Goal: Information Seeking & Learning: Learn about a topic

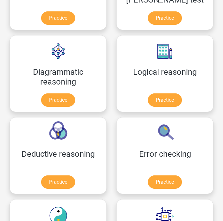
scroll to position [231, 0]
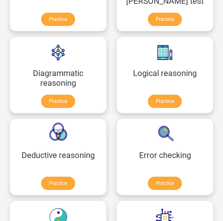
click at [164, 102] on link "Practice" at bounding box center [165, 101] width 34 height 13
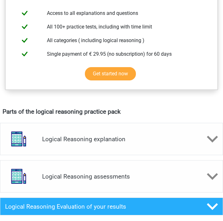
scroll to position [270, 0]
click at [118, 175] on h4 "Logical Reasoning assessments" at bounding box center [111, 176] width 139 height 7
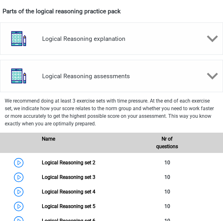
scroll to position [370, 0]
click at [42, 162] on link "Logical Reasoning set 2" at bounding box center [68, 162] width 53 height 6
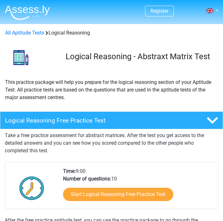
scroll to position [380, 0]
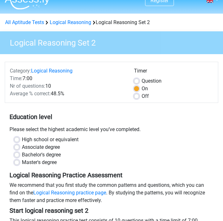
scroll to position [10, 0]
click at [22, 138] on label "High school or equivalent" at bounding box center [50, 140] width 57 height 8
click at [18, 138] on input "High school or equivalent" at bounding box center [16, 139] width 5 height 6
radio input "true"
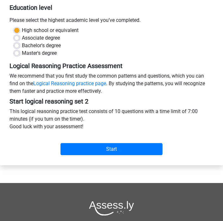
scroll to position [130, 0]
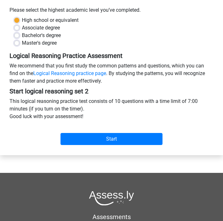
click at [111, 141] on input "Start" at bounding box center [111, 139] width 102 height 12
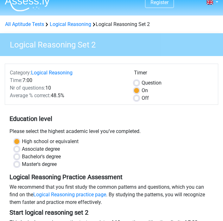
scroll to position [0, 0]
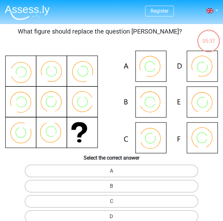
click at [148, 68] on icon at bounding box center [111, 102] width 213 height 102
click at [114, 172] on input "A" at bounding box center [113, 173] width 4 height 4
radio input "true"
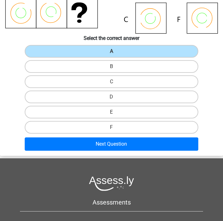
click at [109, 145] on button "Next Question" at bounding box center [112, 144] width 174 height 13
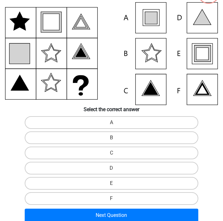
scroll to position [24, 0]
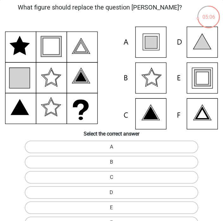
click at [198, 78] on icon at bounding box center [202, 78] width 12 height 12
click at [110, 208] on label "E" at bounding box center [112, 207] width 174 height 13
click at [111, 208] on input "E" at bounding box center [113, 210] width 4 height 4
radio input "true"
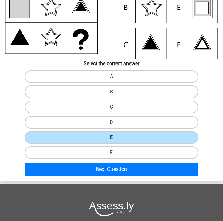
scroll to position [96, 0]
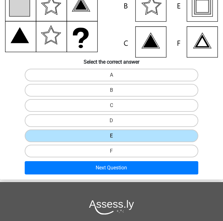
click at [110, 168] on button "Next Question" at bounding box center [112, 167] width 174 height 13
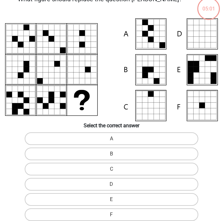
scroll to position [24, 0]
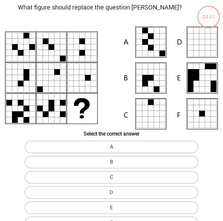
click at [110, 147] on label "A" at bounding box center [112, 146] width 174 height 13
click at [111, 147] on input "A" at bounding box center [113, 149] width 4 height 4
radio input "true"
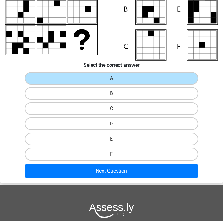
scroll to position [102, 0]
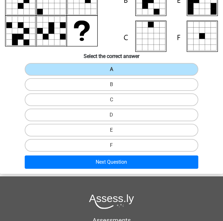
click at [108, 162] on button "Next Question" at bounding box center [112, 161] width 174 height 13
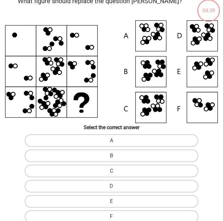
scroll to position [24, 0]
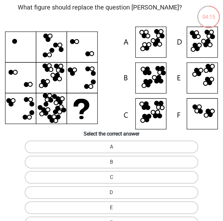
click at [111, 150] on label "A" at bounding box center [112, 146] width 174 height 13
click at [111, 150] on input "A" at bounding box center [113, 149] width 4 height 4
radio input "true"
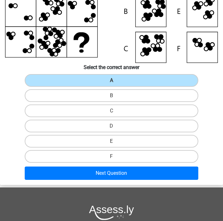
scroll to position [91, 0]
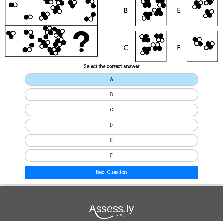
click at [111, 172] on button "Next Question" at bounding box center [112, 171] width 174 height 13
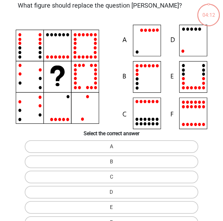
scroll to position [24, 0]
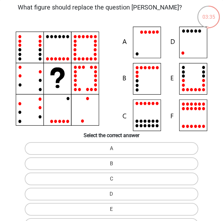
click at [112, 193] on label "D" at bounding box center [112, 194] width 174 height 13
click at [112, 194] on input "D" at bounding box center [113, 196] width 4 height 4
radio input "true"
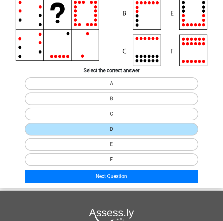
scroll to position [91, 0]
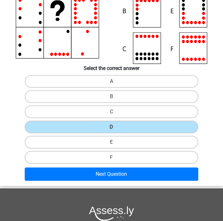
click at [110, 174] on button "Next Question" at bounding box center [112, 173] width 174 height 13
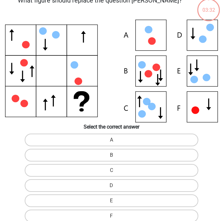
scroll to position [24, 0]
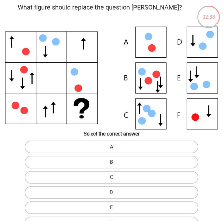
click at [148, 116] on icon at bounding box center [111, 78] width 213 height 103
click at [112, 178] on input "C" at bounding box center [113, 179] width 4 height 4
radio input "true"
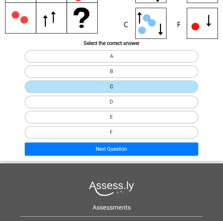
scroll to position [115, 0]
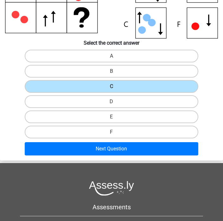
click at [110, 151] on button "Next Question" at bounding box center [112, 148] width 174 height 13
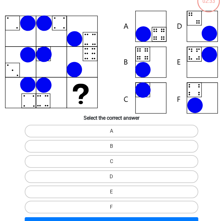
scroll to position [24, 0]
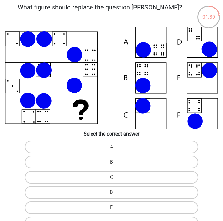
click at [111, 163] on label "B" at bounding box center [112, 162] width 174 height 13
click at [111, 163] on input "B" at bounding box center [113, 164] width 4 height 4
radio input "true"
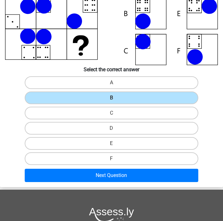
scroll to position [88, 0]
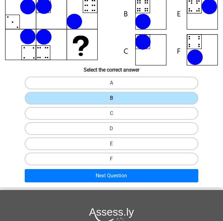
click at [114, 174] on button "Next Question" at bounding box center [112, 175] width 174 height 13
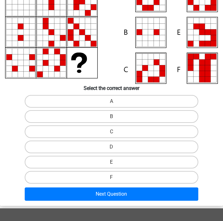
scroll to position [24, 0]
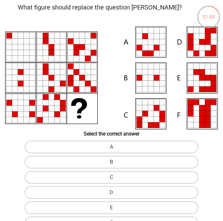
click at [115, 176] on label "C" at bounding box center [112, 177] width 174 height 13
click at [115, 177] on input "C" at bounding box center [113, 179] width 4 height 4
radio input "true"
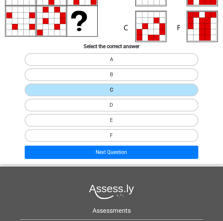
scroll to position [111, 0]
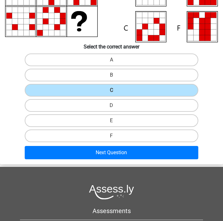
click at [112, 156] on button "Next Question" at bounding box center [112, 152] width 174 height 13
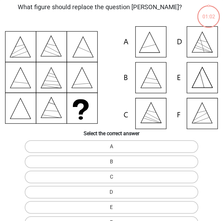
scroll to position [24, 0]
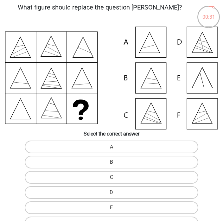
click at [110, 147] on label "A" at bounding box center [112, 146] width 174 height 13
click at [111, 147] on input "A" at bounding box center [113, 149] width 4 height 4
radio input "true"
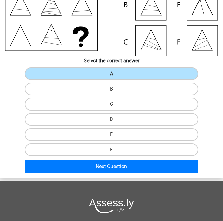
scroll to position [102, 0]
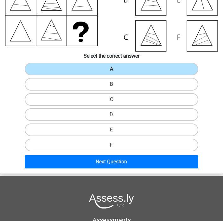
click at [112, 160] on button "Next Question" at bounding box center [112, 161] width 174 height 13
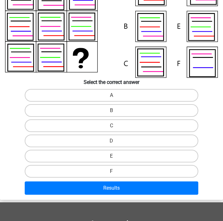
scroll to position [24, 0]
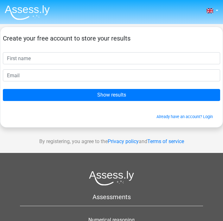
scroll to position [34, 0]
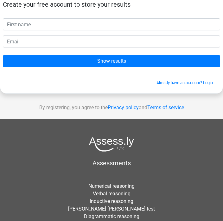
click at [114, 62] on input "Show results" at bounding box center [111, 61] width 217 height 12
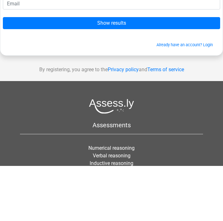
scroll to position [0, 0]
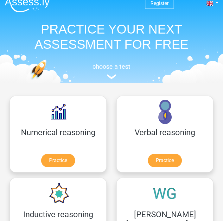
scroll to position [7, 0]
